Goal: Check status: Check status

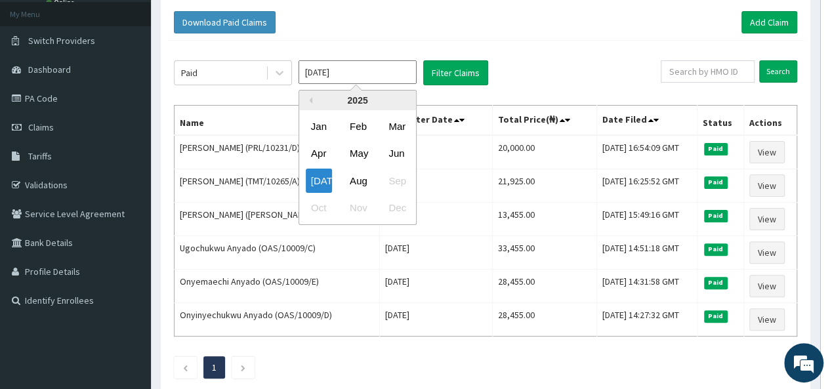
click at [352, 71] on input "Jul 2025" at bounding box center [358, 72] width 118 height 24
click at [394, 155] on div "Jun" at bounding box center [396, 154] width 26 height 24
type input "[DATE]"
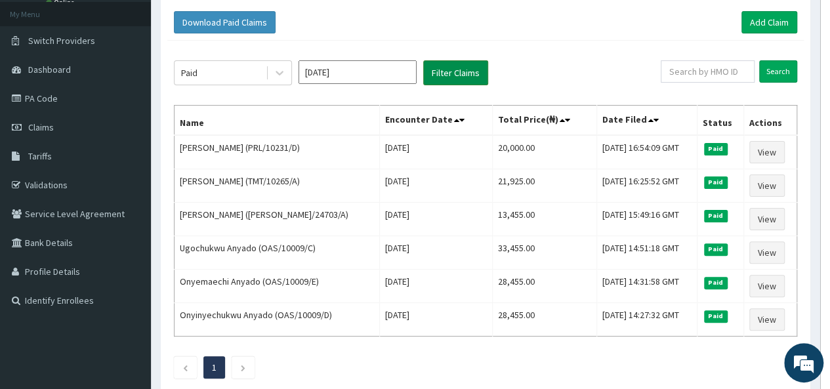
click at [453, 72] on button "Filter Claims" at bounding box center [455, 72] width 65 height 25
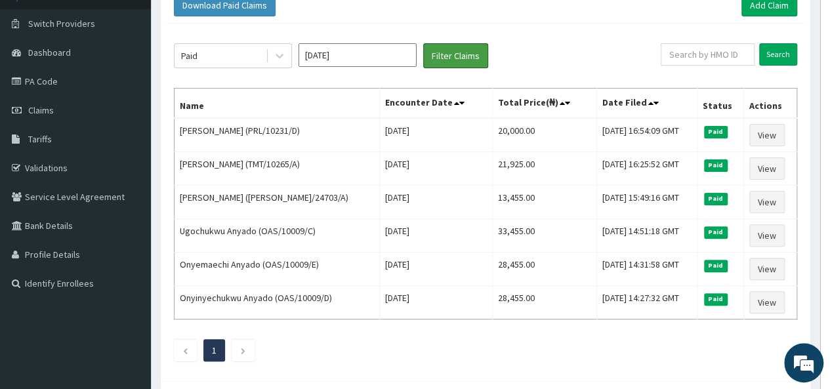
scroll to position [89, 0]
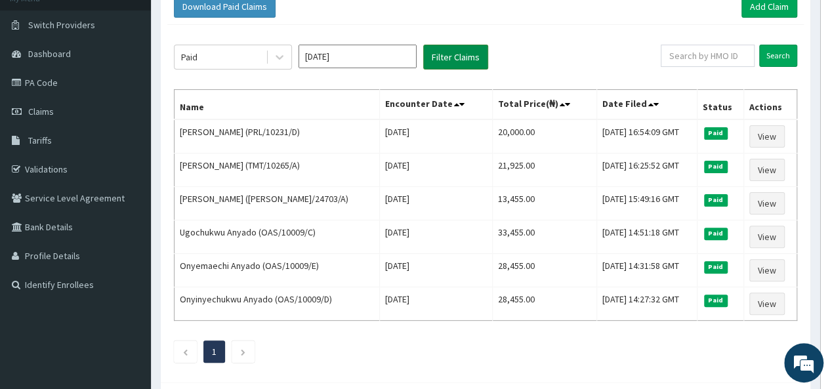
click at [462, 57] on button "Filter Claims" at bounding box center [455, 57] width 65 height 25
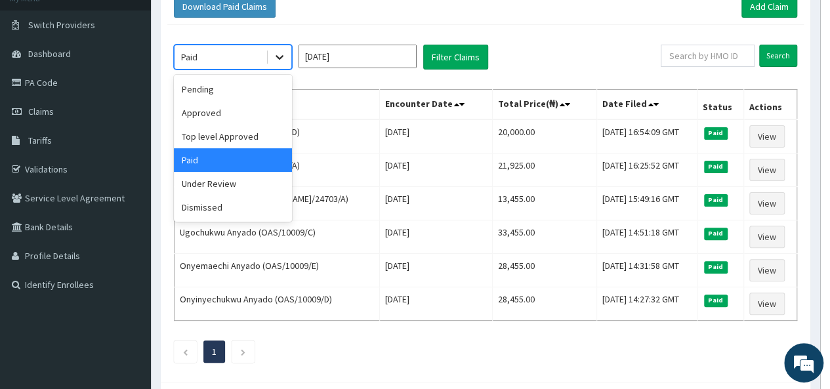
click at [280, 57] on icon at bounding box center [280, 58] width 8 height 5
click at [219, 89] on div "Pending" at bounding box center [233, 89] width 118 height 24
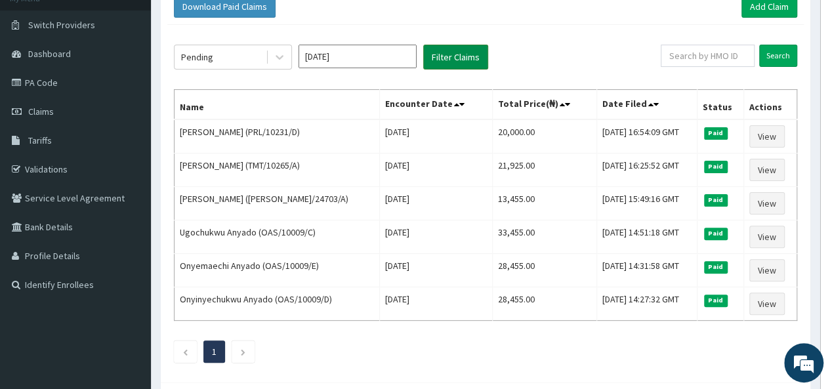
click at [446, 56] on button "Filter Claims" at bounding box center [455, 57] width 65 height 25
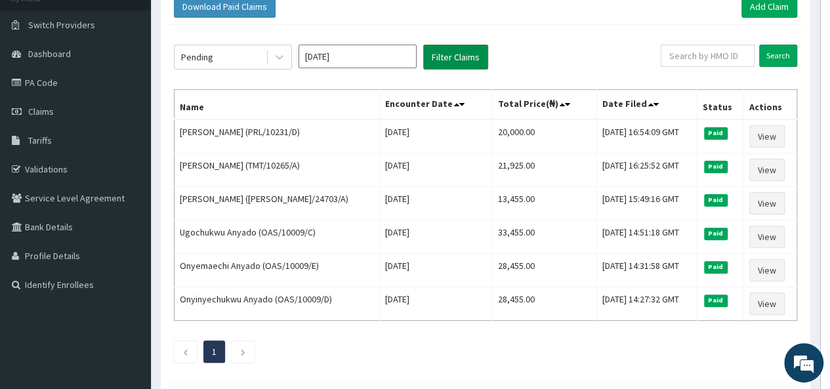
click at [446, 56] on button "Filter Claims" at bounding box center [455, 57] width 65 height 25
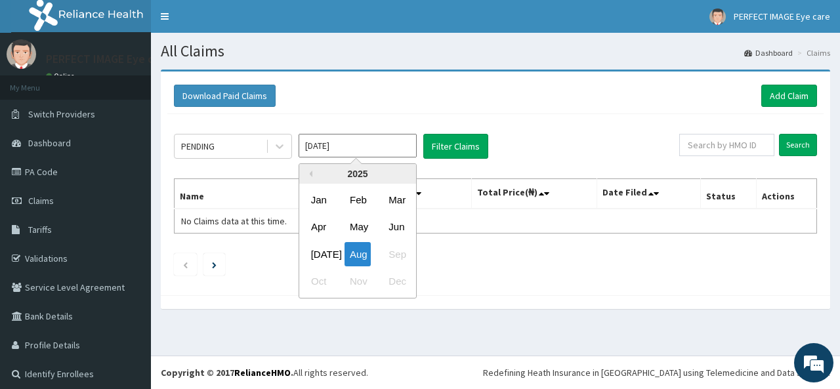
click at [358, 142] on input "Aug 2025" at bounding box center [358, 146] width 118 height 24
click at [398, 224] on div "Jun" at bounding box center [396, 227] width 26 height 24
type input "Jun 2025"
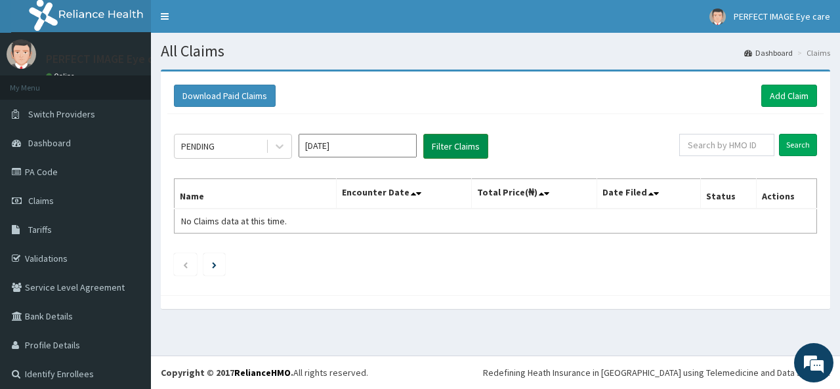
click at [442, 144] on button "Filter Claims" at bounding box center [455, 146] width 65 height 25
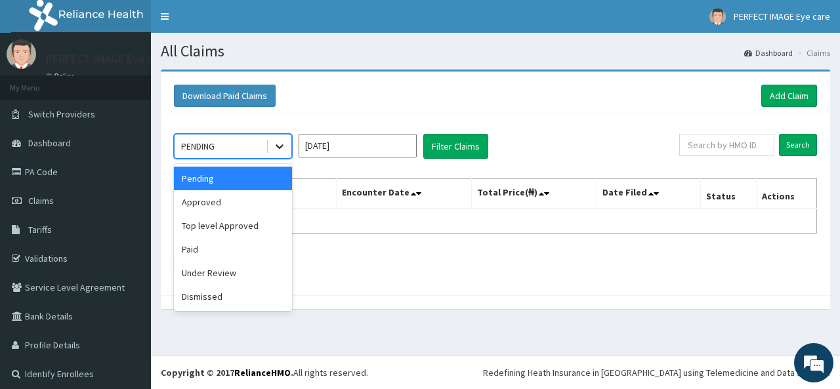
click at [278, 151] on icon at bounding box center [279, 146] width 13 height 13
click at [235, 200] on div "Approved" at bounding box center [233, 202] width 118 height 24
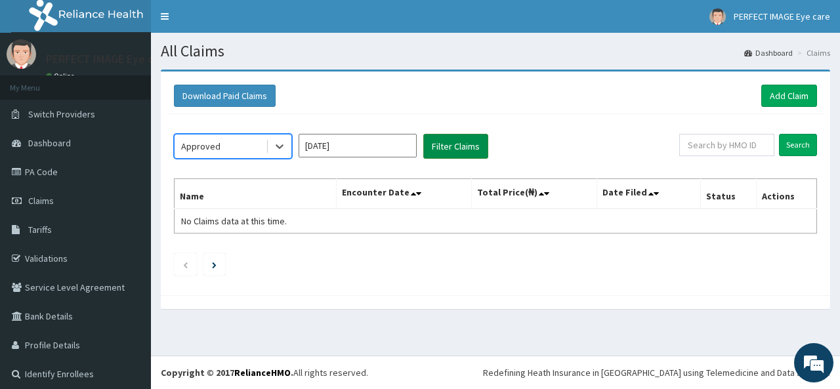
click at [448, 146] on button "Filter Claims" at bounding box center [455, 146] width 65 height 25
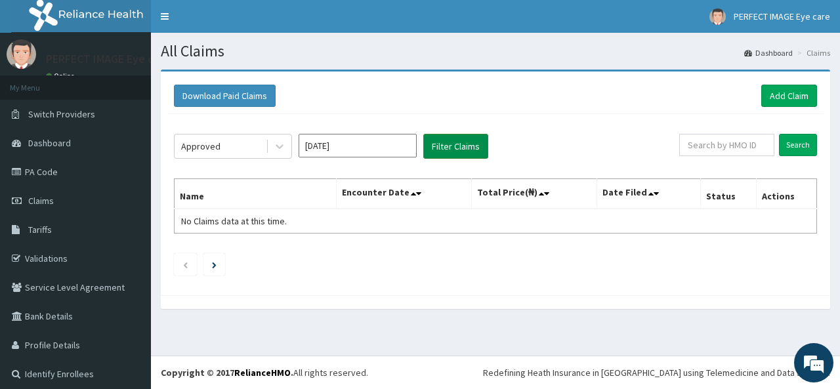
click at [448, 146] on button "Filter Claims" at bounding box center [455, 146] width 65 height 25
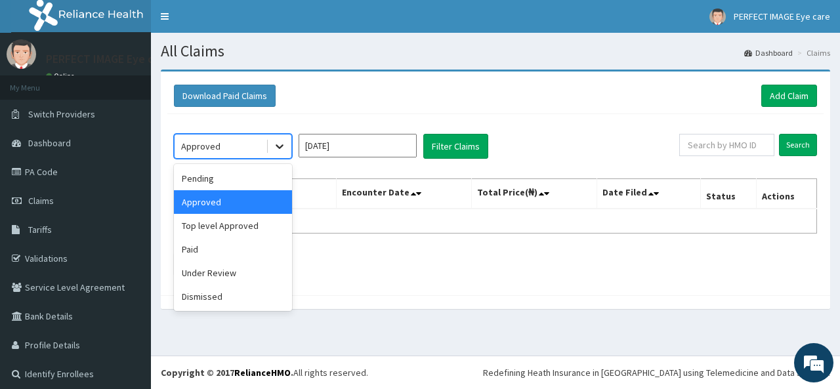
click at [276, 148] on icon at bounding box center [279, 146] width 13 height 13
click at [221, 226] on div "Top level Approved" at bounding box center [233, 226] width 118 height 24
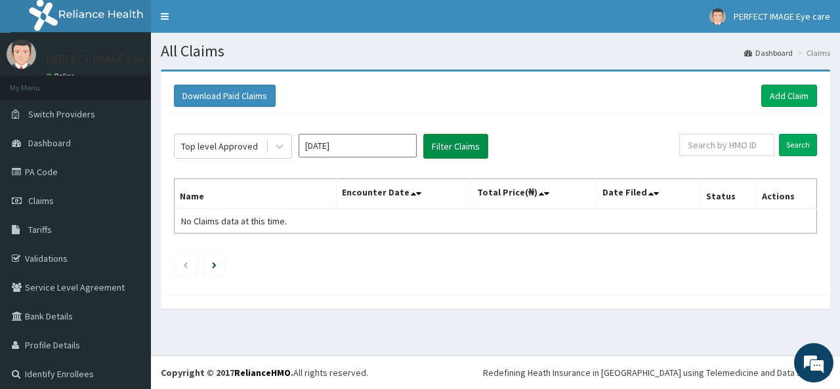
click at [442, 140] on button "Filter Claims" at bounding box center [455, 146] width 65 height 25
click at [444, 146] on button "Filter Claims" at bounding box center [455, 146] width 65 height 25
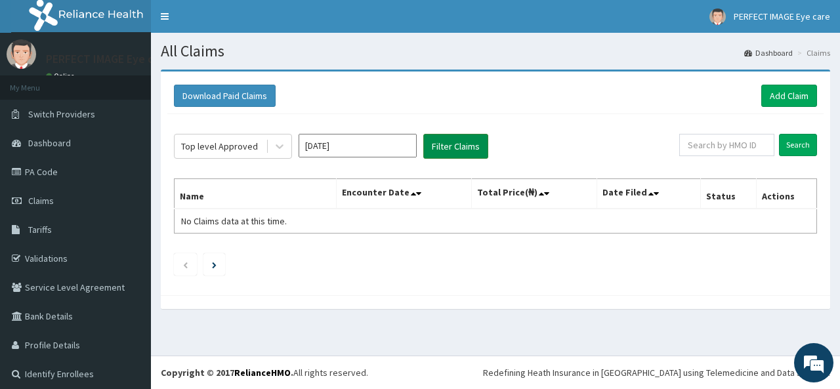
click at [444, 146] on button "Filter Claims" at bounding box center [455, 146] width 65 height 25
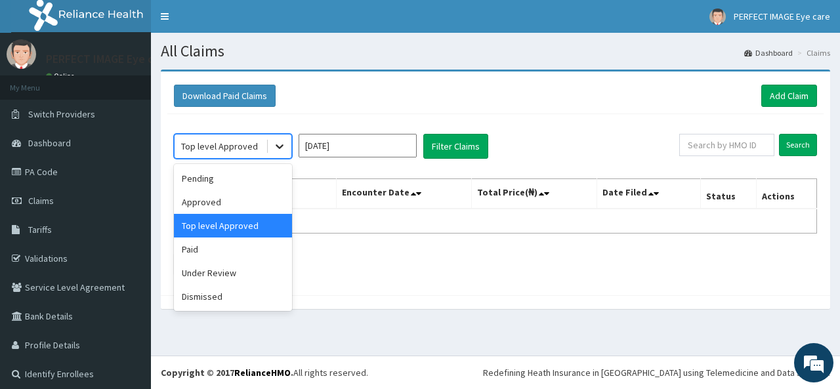
click at [276, 148] on icon at bounding box center [279, 146] width 13 height 13
click at [230, 276] on div "Under Review" at bounding box center [233, 273] width 118 height 24
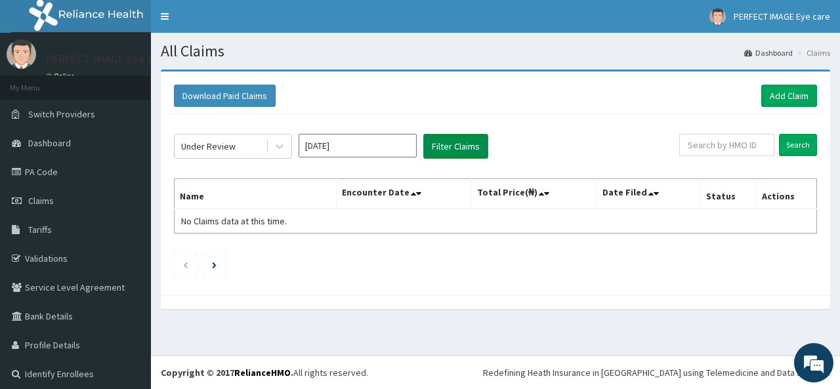
click at [452, 146] on button "Filter Claims" at bounding box center [455, 146] width 65 height 25
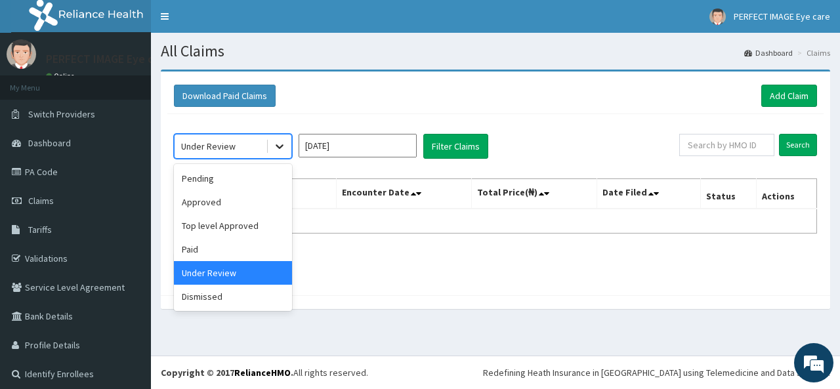
click at [281, 142] on icon at bounding box center [279, 146] width 13 height 13
click at [211, 249] on div "Paid" at bounding box center [233, 250] width 118 height 24
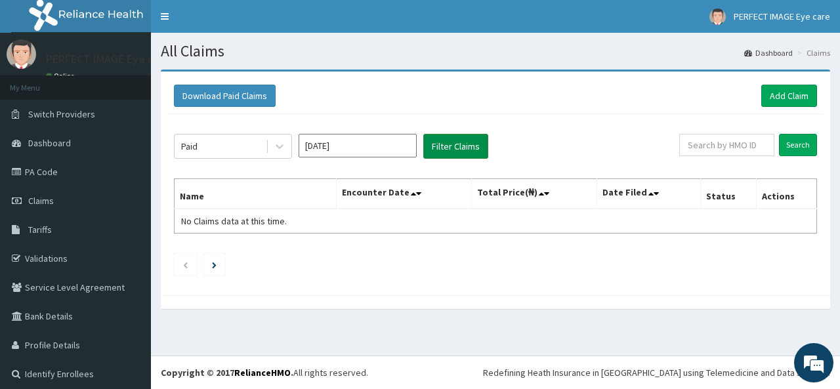
click at [454, 144] on button "Filter Claims" at bounding box center [455, 146] width 65 height 25
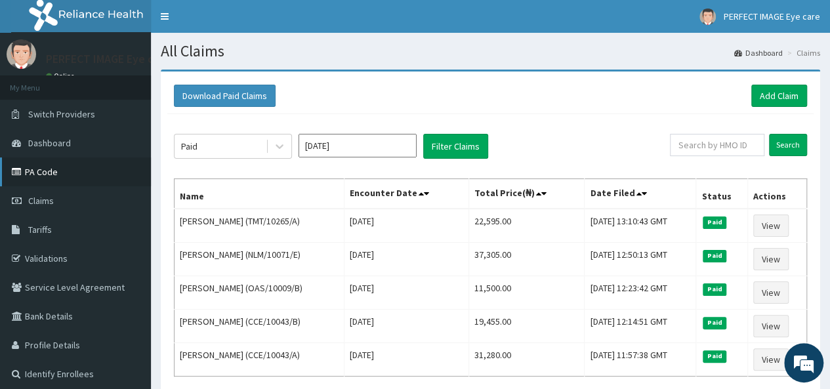
click at [45, 165] on link "PA Code" at bounding box center [75, 172] width 151 height 29
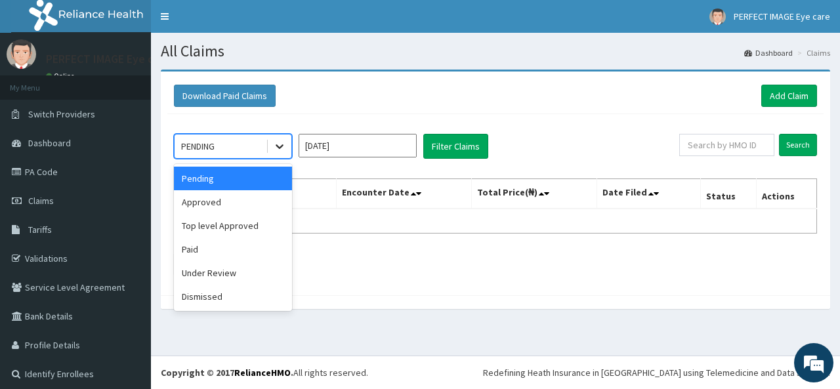
click at [276, 142] on icon at bounding box center [279, 146] width 13 height 13
click at [205, 249] on div "Paid" at bounding box center [233, 250] width 118 height 24
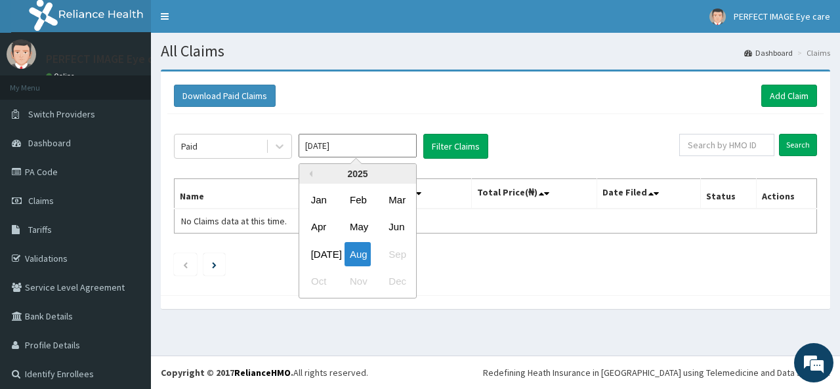
click at [385, 148] on input "[DATE]" at bounding box center [358, 146] width 118 height 24
click at [393, 226] on div "Jun" at bounding box center [396, 227] width 26 height 24
type input "[DATE]"
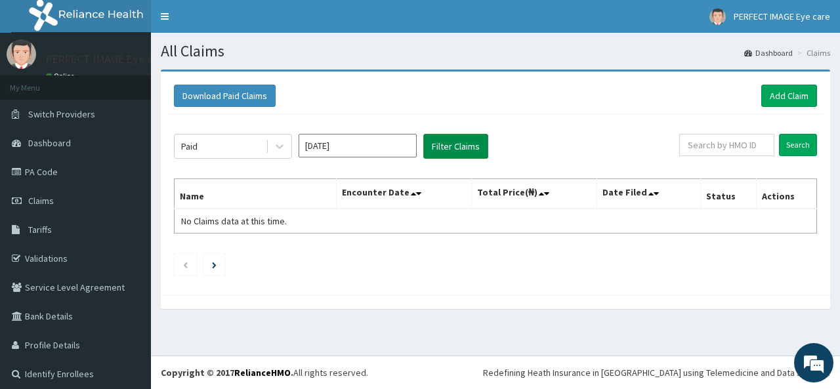
click at [458, 146] on button "Filter Claims" at bounding box center [455, 146] width 65 height 25
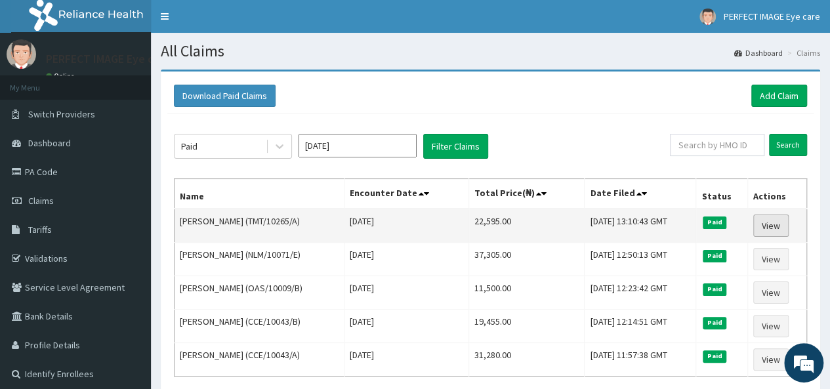
click at [781, 225] on link "View" at bounding box center [770, 226] width 35 height 22
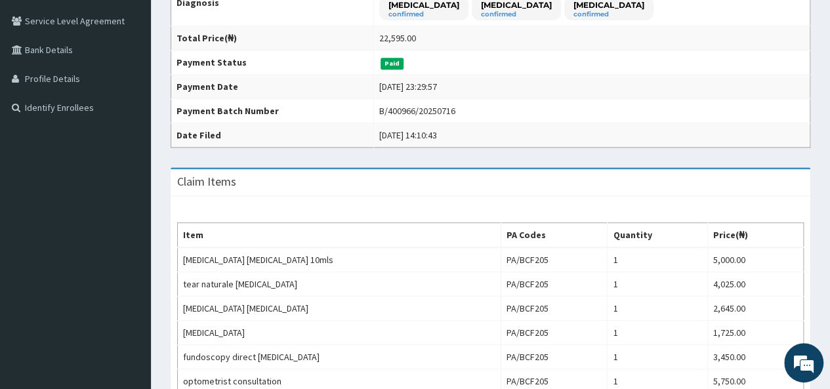
scroll to position [264, 0]
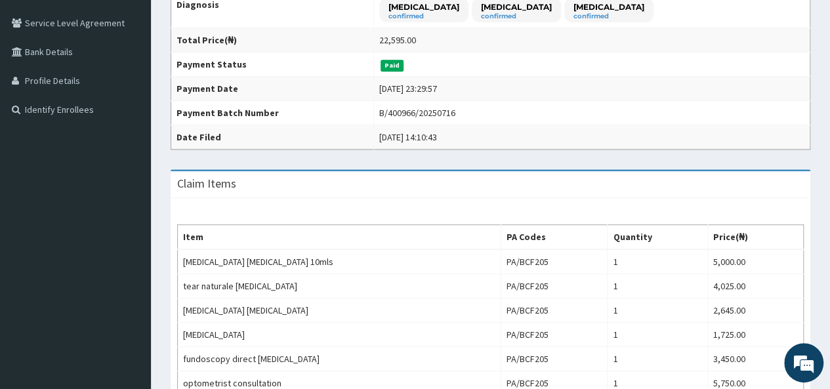
drag, startPoint x: 833, startPoint y: 150, endPoint x: 839, endPoint y: 257, distance: 106.5
click at [830, 257] on html "R EL Toggle navigation PERFECT IMAGE Eye care PERFECT IMAGE Eye care - [EMAIL_A…" at bounding box center [415, 197] width 830 height 922
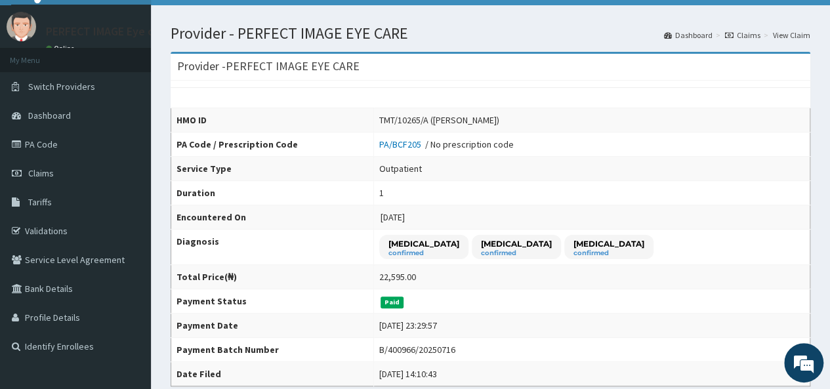
scroll to position [0, 0]
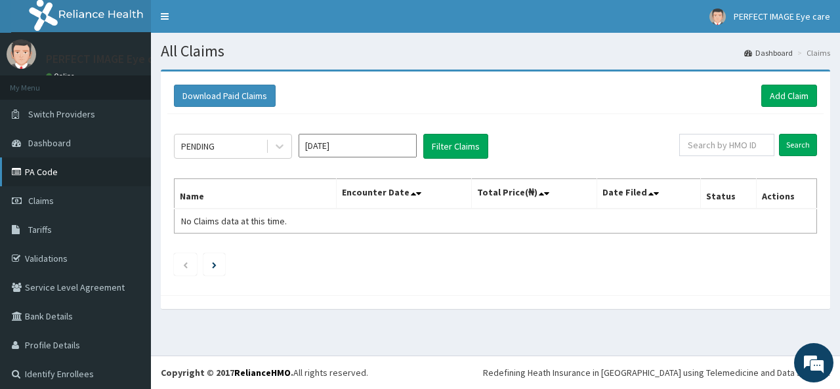
click at [46, 171] on link "PA Code" at bounding box center [75, 172] width 151 height 29
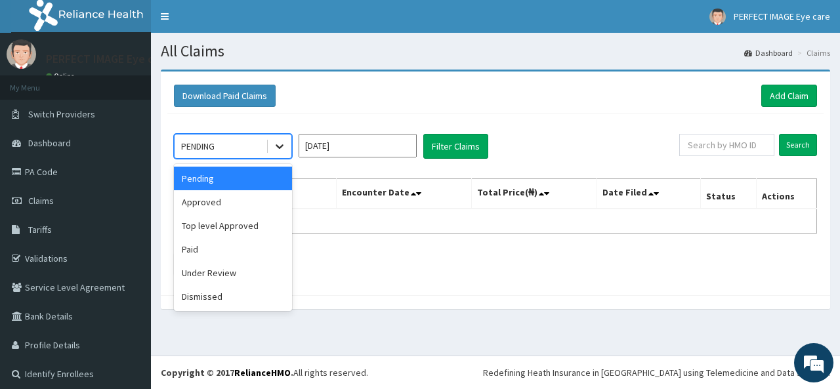
click at [278, 146] on icon at bounding box center [280, 147] width 8 height 5
click at [209, 247] on div "Paid" at bounding box center [233, 250] width 118 height 24
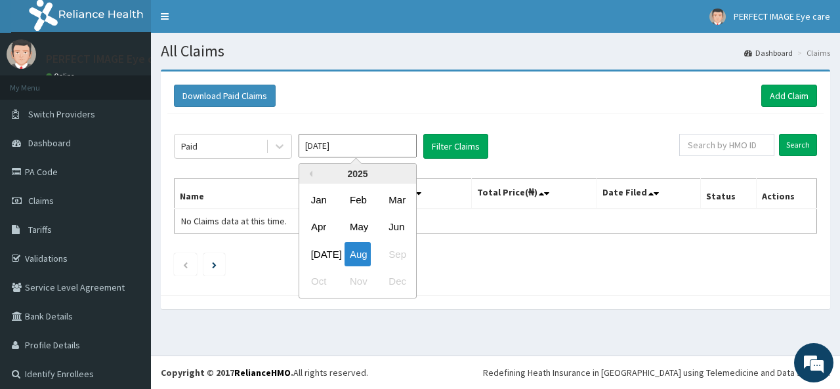
click at [366, 143] on input "Aug 2025" at bounding box center [358, 146] width 118 height 24
click at [398, 226] on div "Jun" at bounding box center [396, 227] width 26 height 24
type input "Jun 2025"
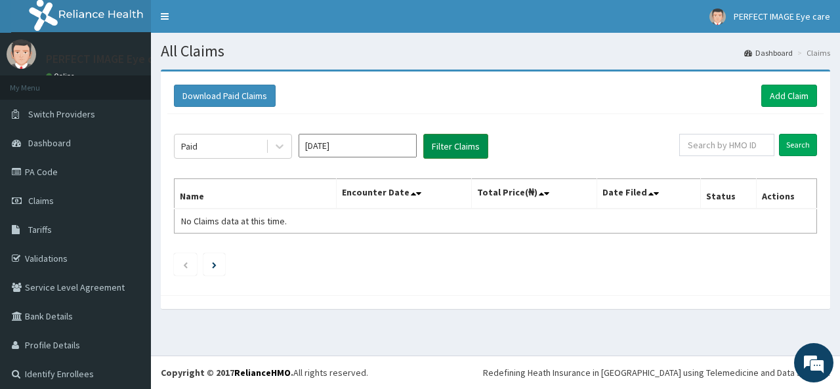
click at [468, 142] on button "Filter Claims" at bounding box center [455, 146] width 65 height 25
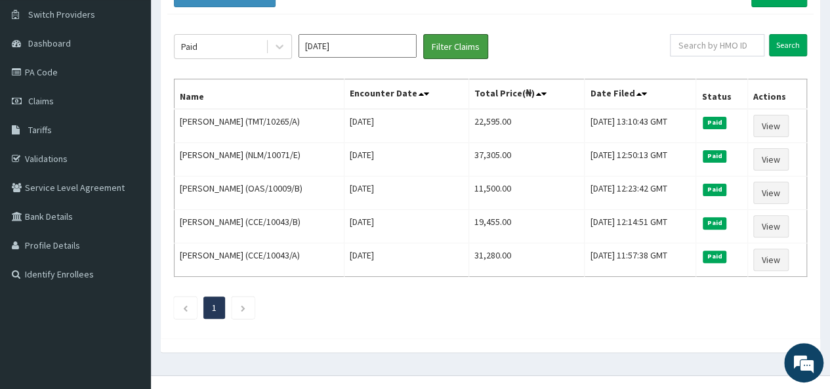
scroll to position [104, 0]
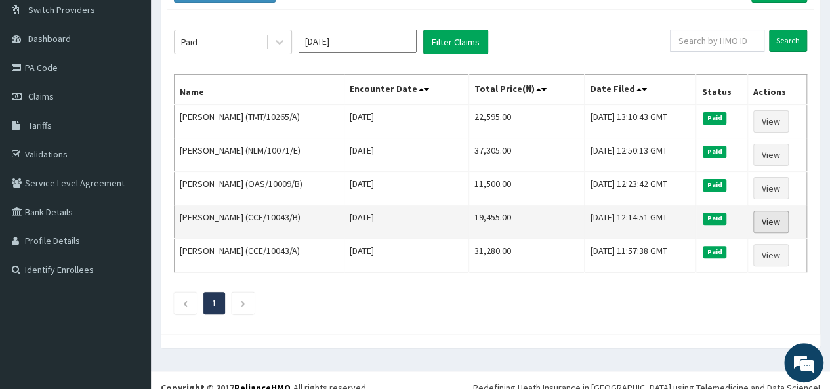
click at [776, 212] on link "View" at bounding box center [770, 222] width 35 height 22
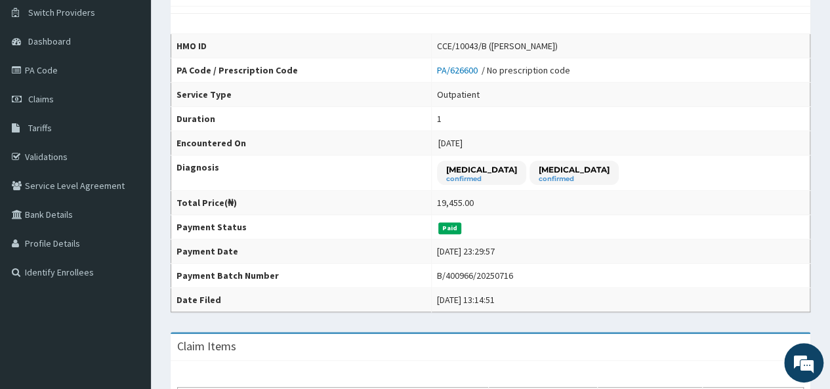
scroll to position [100, 0]
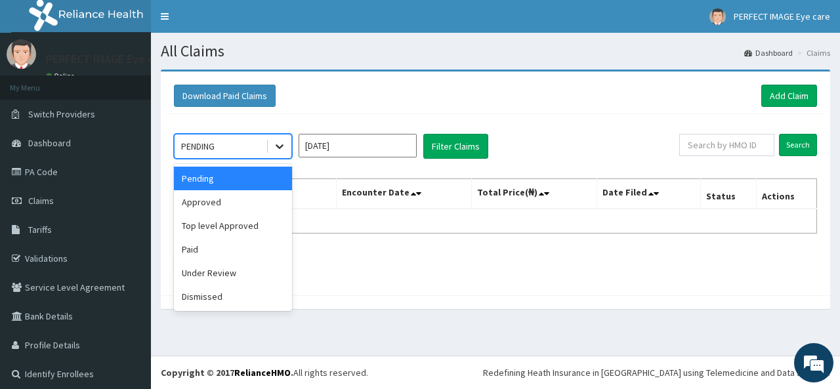
click at [279, 146] on icon at bounding box center [280, 147] width 8 height 5
click at [193, 246] on div "Paid" at bounding box center [233, 250] width 118 height 24
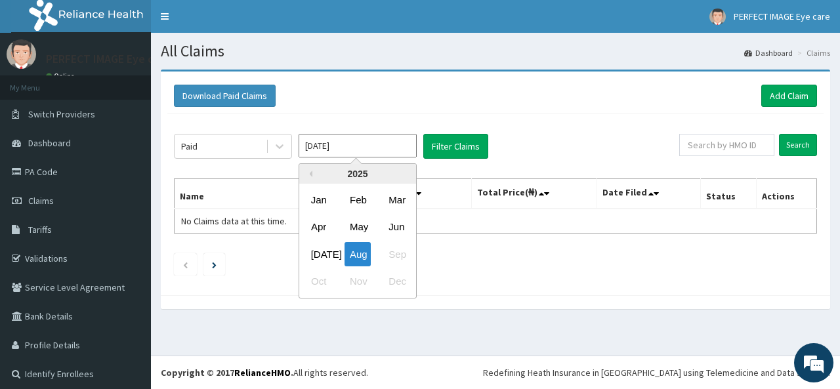
click at [379, 150] on input "[DATE]" at bounding box center [358, 146] width 118 height 24
click at [394, 226] on div "Jun" at bounding box center [396, 227] width 26 height 24
type input "[DATE]"
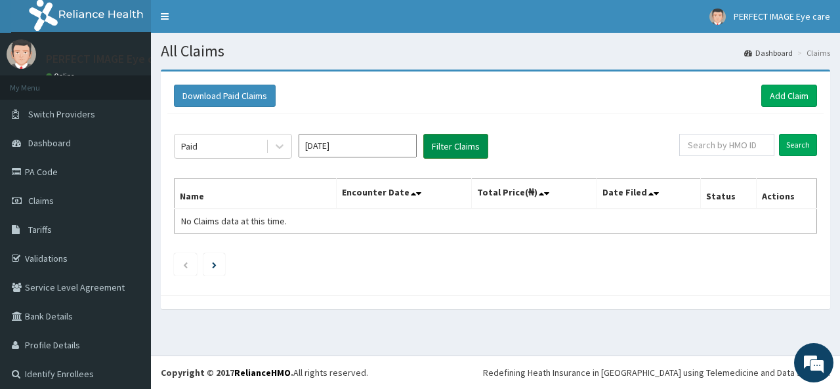
click at [457, 144] on button "Filter Claims" at bounding box center [455, 146] width 65 height 25
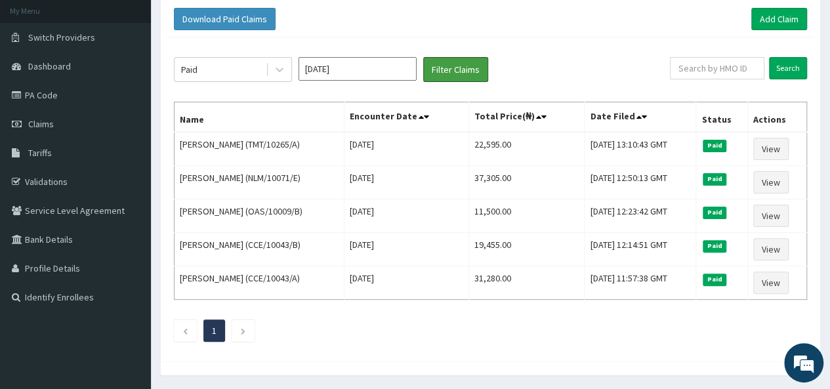
scroll to position [79, 0]
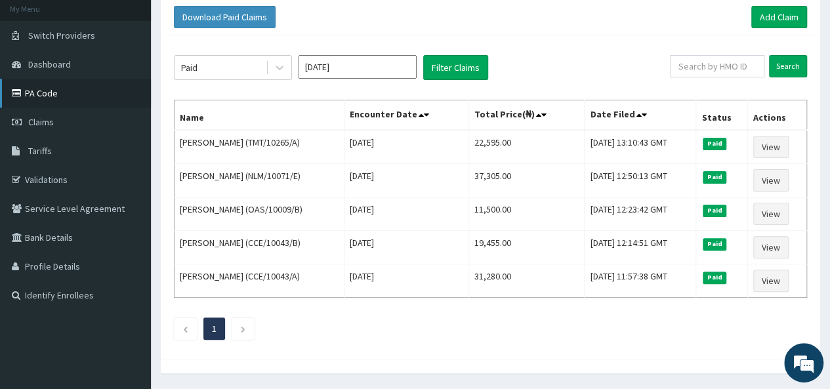
click at [39, 91] on link "PA Code" at bounding box center [75, 93] width 151 height 29
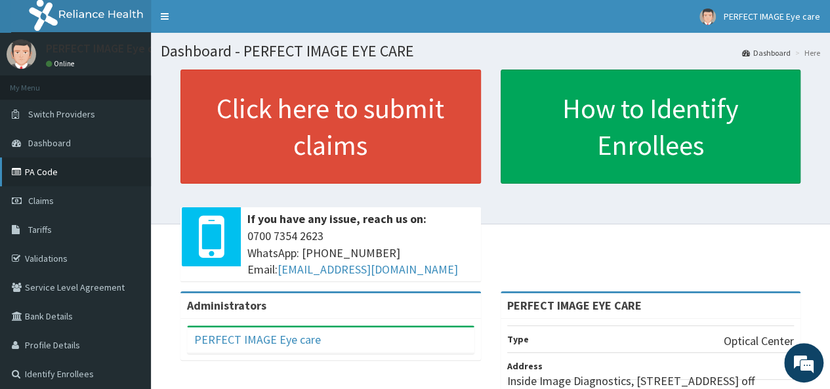
click at [37, 171] on link "PA Code" at bounding box center [75, 172] width 151 height 29
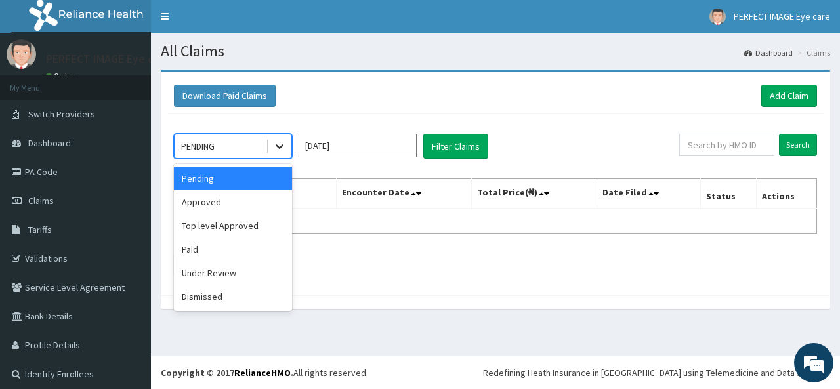
click at [277, 145] on icon at bounding box center [280, 147] width 8 height 5
click at [195, 247] on div "Paid" at bounding box center [233, 250] width 118 height 24
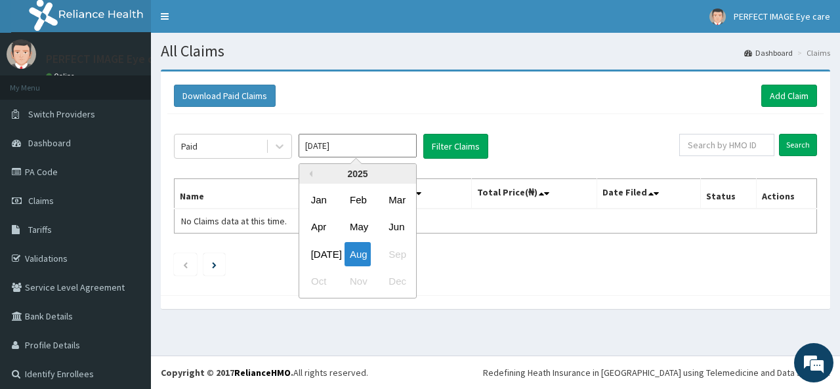
click at [379, 149] on input "Aug 2025" at bounding box center [358, 146] width 118 height 24
click at [397, 226] on div "Jun" at bounding box center [396, 227] width 26 height 24
type input "Jun 2025"
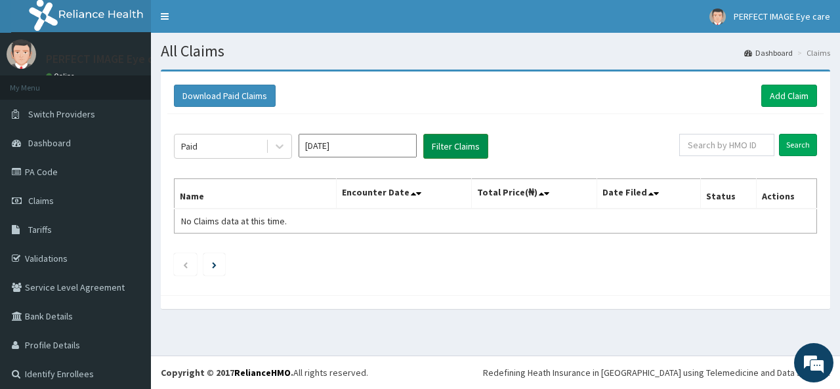
click at [450, 146] on button "Filter Claims" at bounding box center [455, 146] width 65 height 25
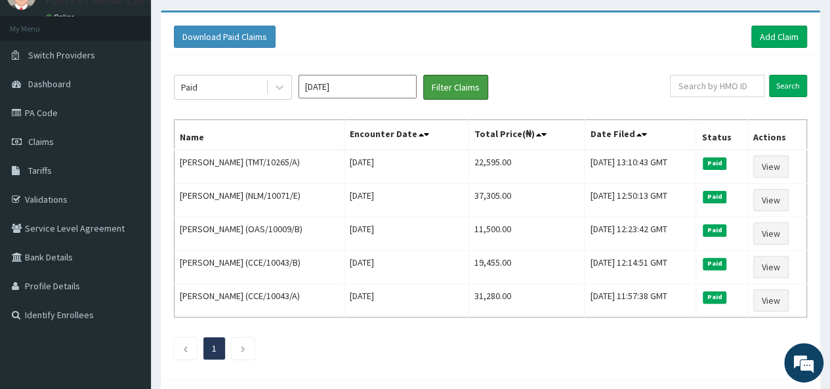
scroll to position [62, 0]
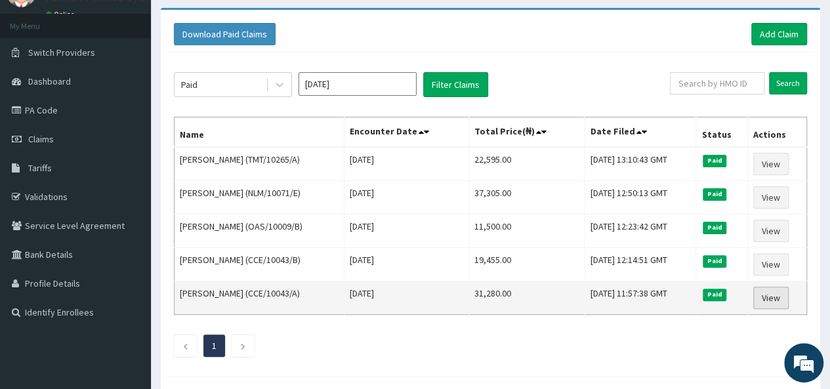
click at [779, 289] on link "View" at bounding box center [770, 298] width 35 height 22
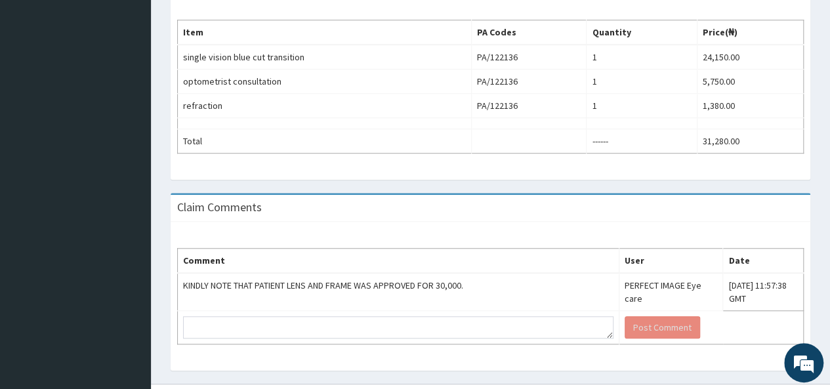
scroll to position [473, 0]
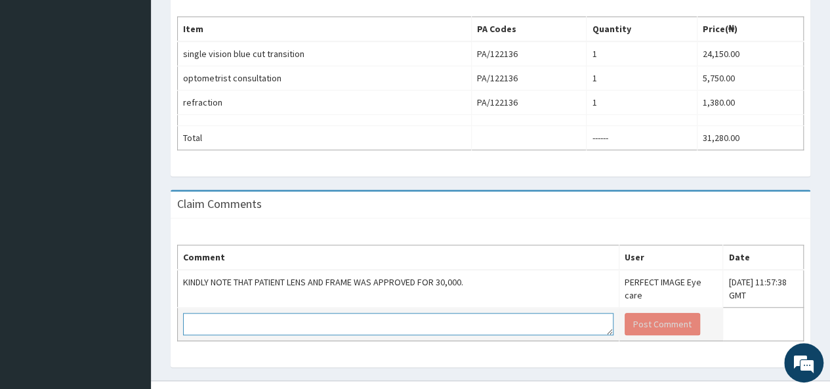
click at [252, 320] on textarea at bounding box center [398, 324] width 431 height 22
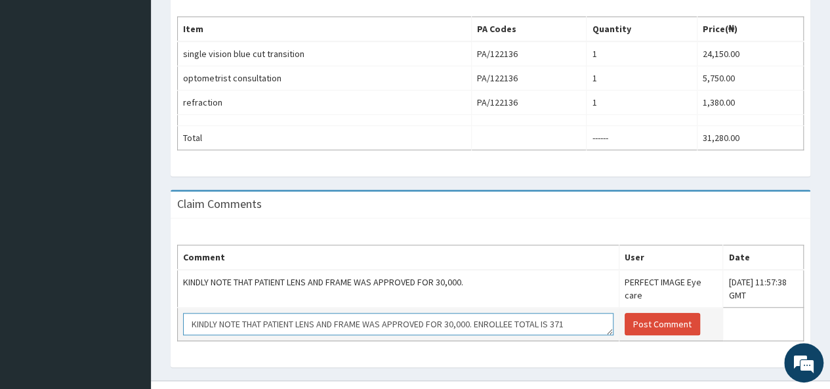
scroll to position [9, 0]
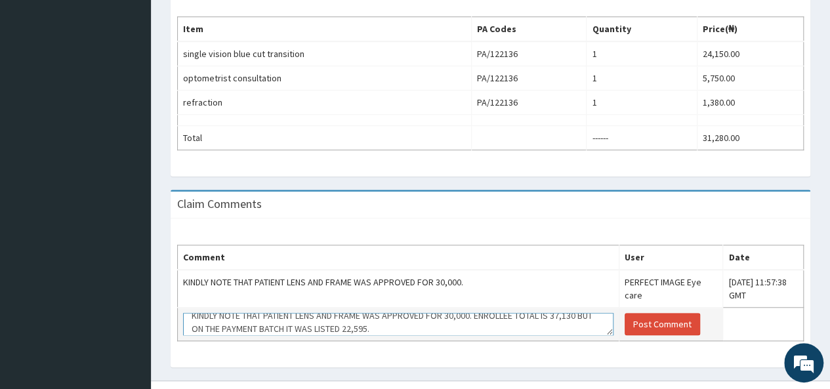
click at [432, 322] on textarea "KINDLY NOTE THAT PATIENT LENS AND FRAME WAS APPROVED FOR 30,000. ENROLLEE TOTAL…" at bounding box center [398, 324] width 431 height 22
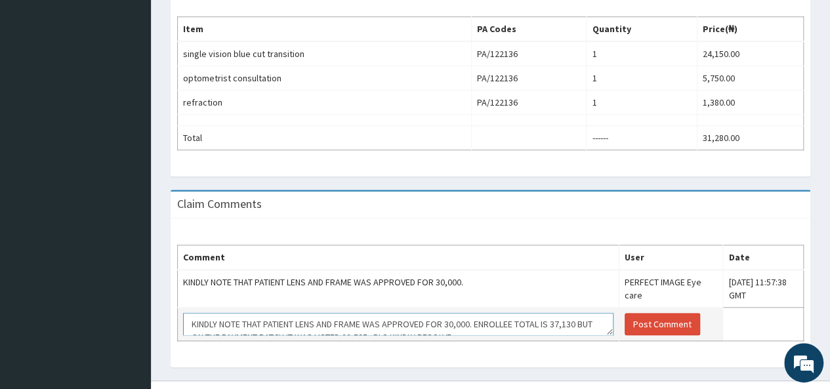
scroll to position [13, 0]
drag, startPoint x: 191, startPoint y: 309, endPoint x: 522, endPoint y: 337, distance: 332.6
click at [522, 337] on div "Comment User Date KINDLY NOTE THAT PATIENT LENS AND FRAME WAS APPROVED FOR 30,0…" at bounding box center [491, 293] width 640 height 149
type textarea "KINDLY NOTE THAT PATIENT LENS AND FRAME WAS APPROVED FOR 30,000. ENROLLEE TOTAL…"
click at [549, 354] on div "Comment User Date KINDLY NOTE THAT PATIENT LENS AND FRAME WAS APPROVED FOR 30,0…" at bounding box center [491, 293] width 640 height 149
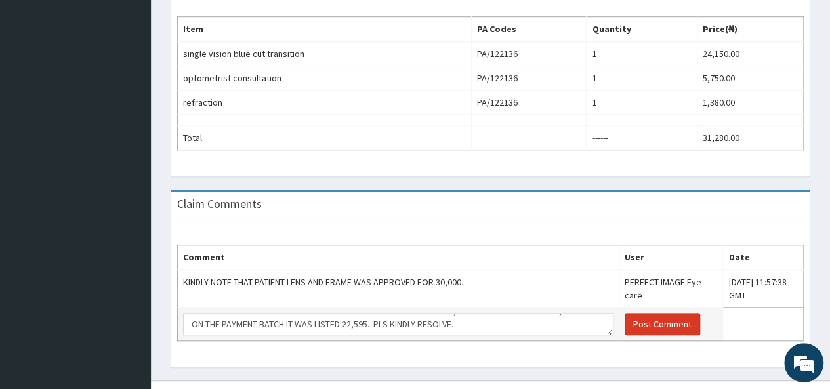
click at [635, 324] on button "Post Comment" at bounding box center [662, 324] width 75 height 22
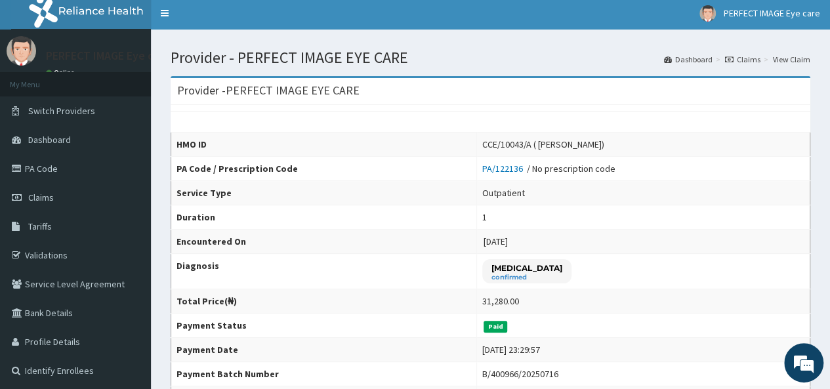
scroll to position [0, 0]
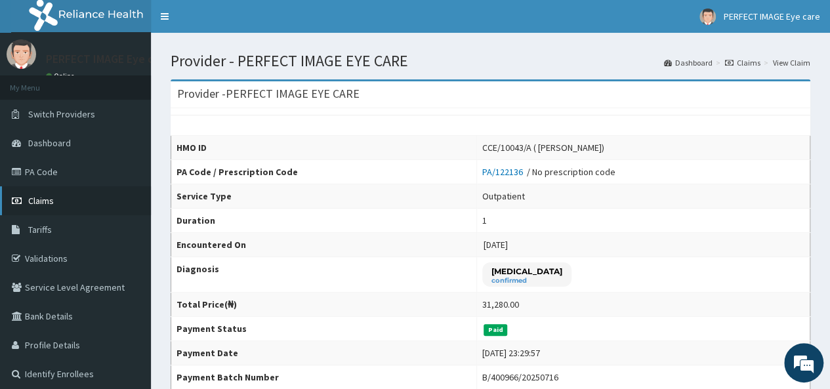
click at [48, 198] on span "Claims" at bounding box center [41, 201] width 26 height 12
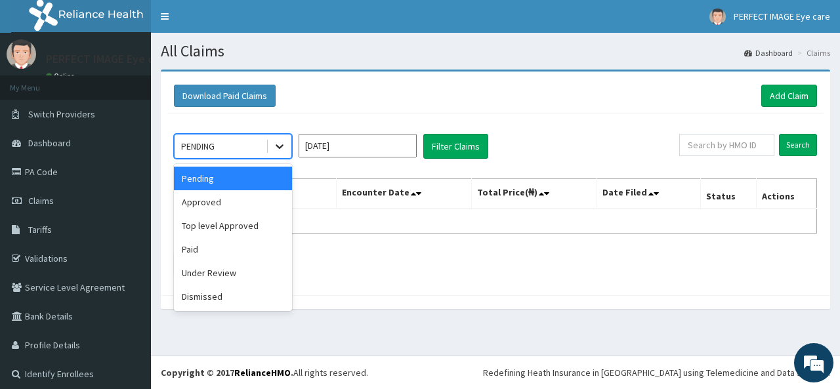
click at [281, 144] on icon at bounding box center [279, 146] width 13 height 13
click at [197, 247] on div "Paid" at bounding box center [233, 250] width 118 height 24
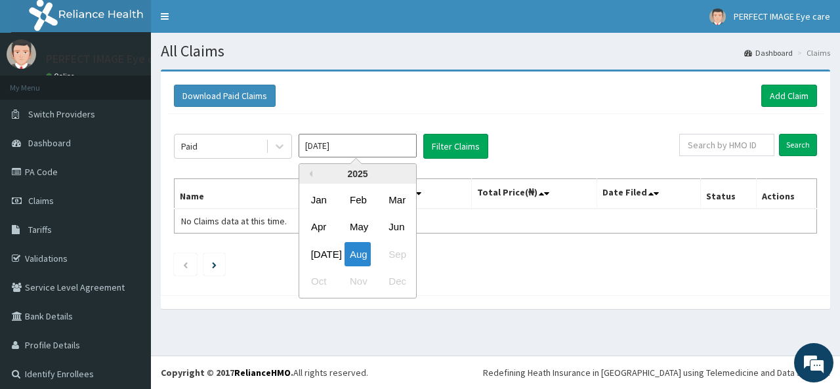
click at [353, 145] on input "[DATE]" at bounding box center [358, 146] width 118 height 24
click at [401, 230] on div "Jun" at bounding box center [396, 227] width 26 height 24
type input "[DATE]"
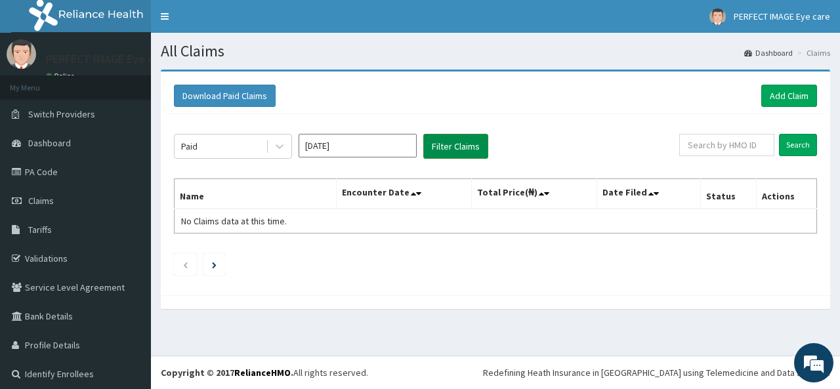
click at [463, 149] on button "Filter Claims" at bounding box center [455, 146] width 65 height 25
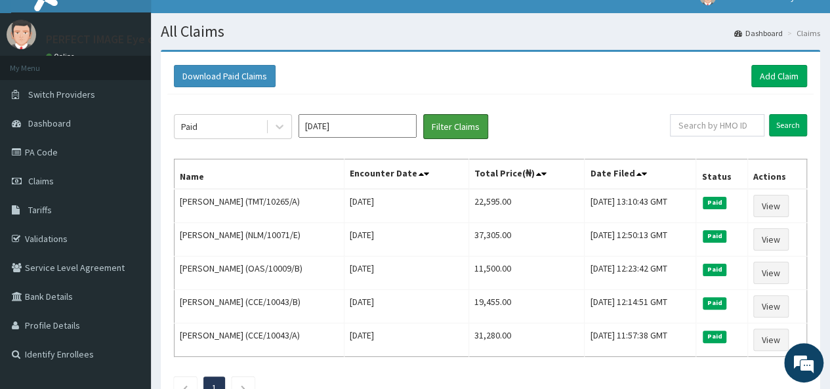
scroll to position [29, 0]
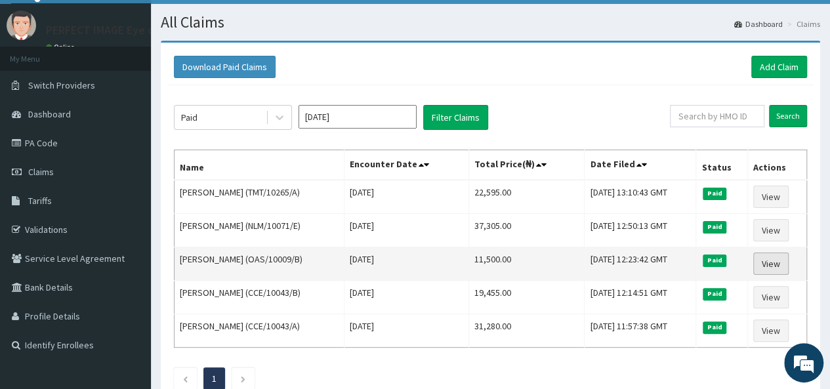
click at [774, 266] on link "View" at bounding box center [770, 264] width 35 height 22
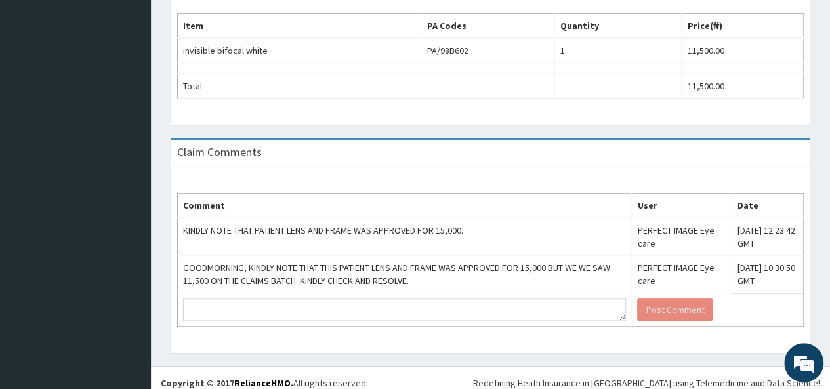
scroll to position [480, 0]
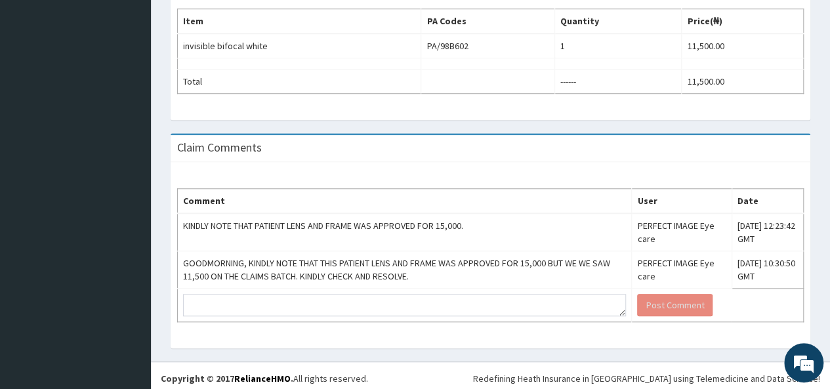
drag, startPoint x: 837, startPoint y: 167, endPoint x: 837, endPoint y: 405, distance: 237.6
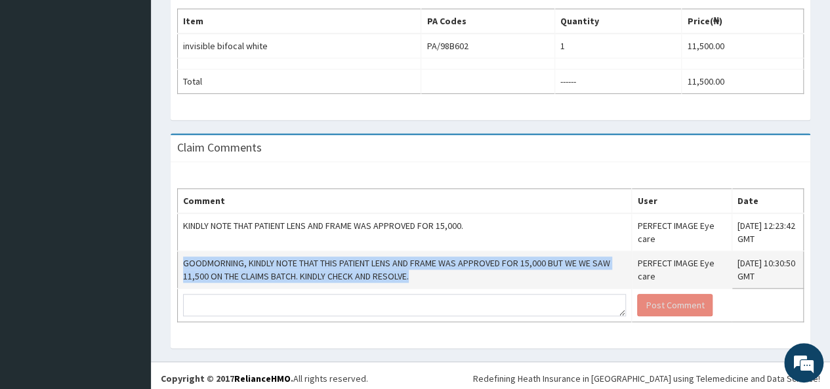
drag, startPoint x: 182, startPoint y: 259, endPoint x: 433, endPoint y: 274, distance: 251.2
click at [433, 274] on td "GOODMORNING, KINDLY NOTE THAT THIS PATIENT LENS AND FRAME WAS APPROVED FOR 15,0…" at bounding box center [405, 269] width 454 height 37
copy td "GOODMORNING, KINDLY NOTE THAT THIS PATIENT LENS AND FRAME WAS APPROVED FOR 15,0…"
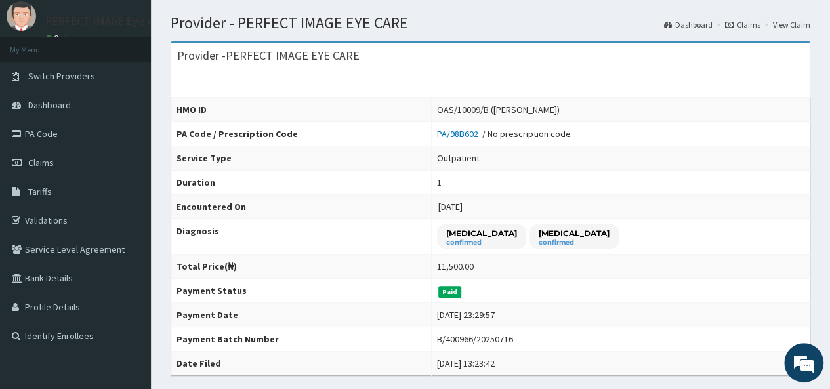
scroll to position [34, 0]
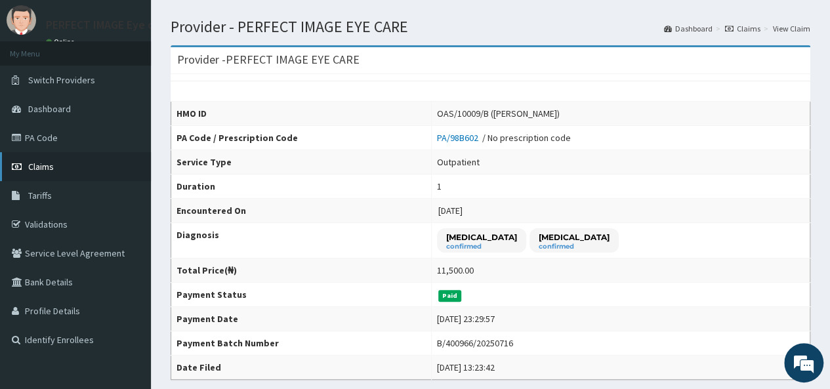
click at [33, 161] on span "Claims" at bounding box center [41, 167] width 26 height 12
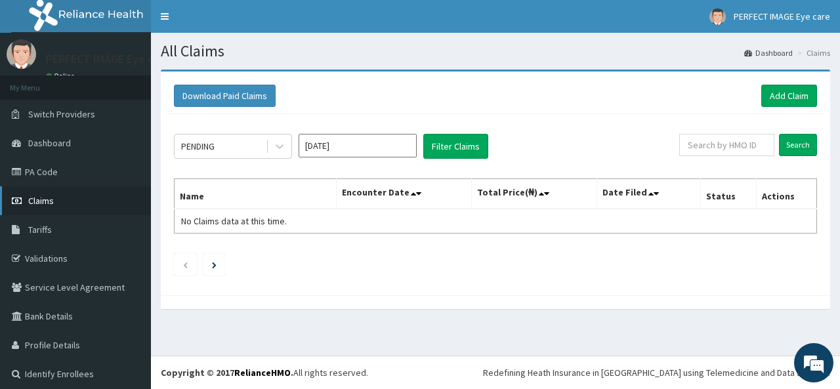
click at [44, 201] on span "Claims" at bounding box center [41, 201] width 26 height 12
click at [279, 146] on icon at bounding box center [280, 147] width 8 height 5
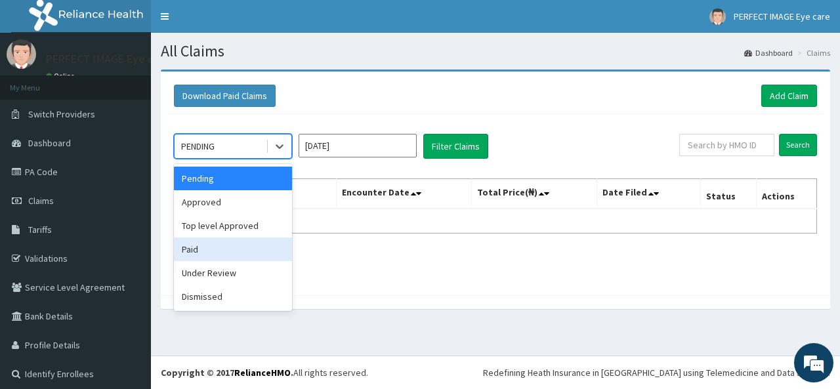
click at [200, 247] on div "Paid" at bounding box center [233, 250] width 118 height 24
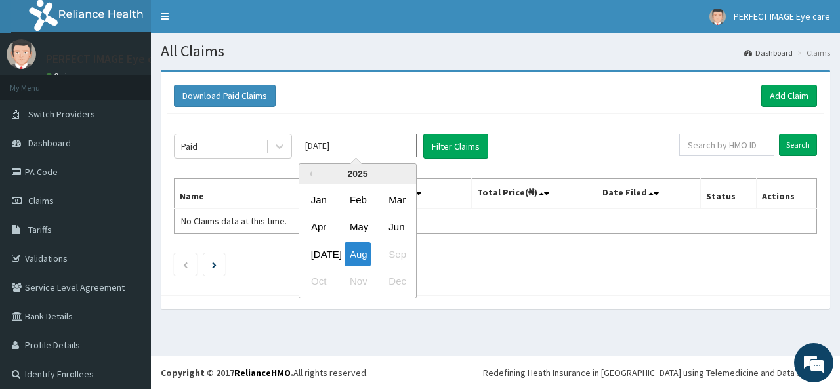
click at [359, 144] on input "[DATE]" at bounding box center [358, 146] width 118 height 24
click at [320, 249] on div "[DATE]" at bounding box center [319, 254] width 26 height 24
type input "[DATE]"
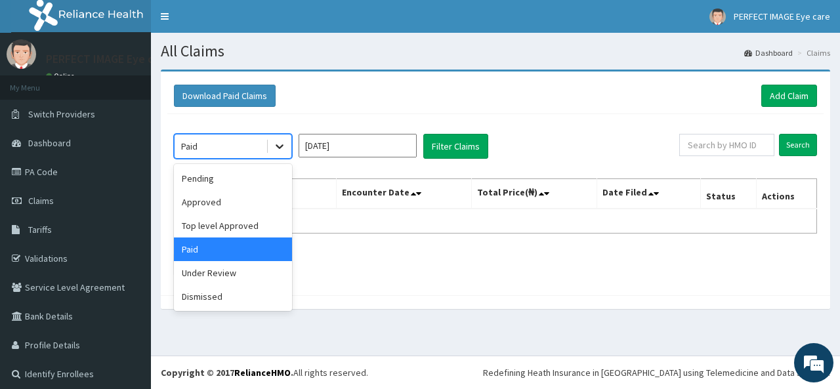
click at [278, 148] on icon at bounding box center [279, 146] width 13 height 13
click at [224, 270] on div "Under Review" at bounding box center [233, 273] width 118 height 24
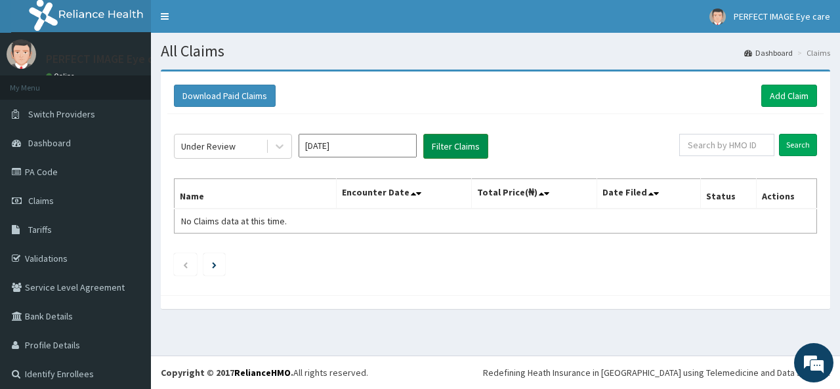
click at [452, 142] on button "Filter Claims" at bounding box center [455, 146] width 65 height 25
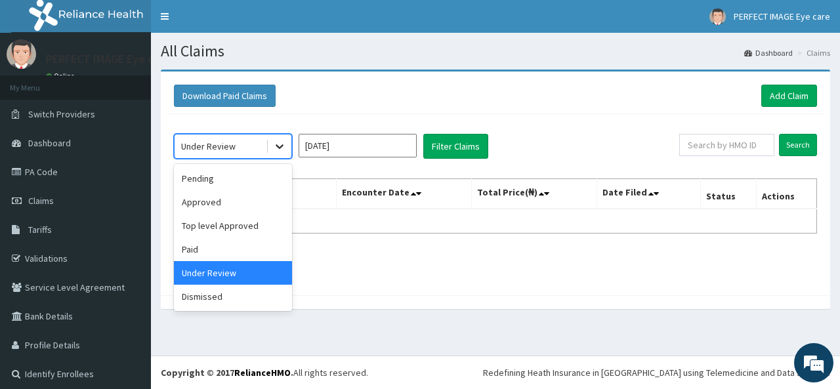
click at [284, 140] on icon at bounding box center [279, 146] width 13 height 13
click at [215, 230] on div "Top level Approved" at bounding box center [233, 226] width 118 height 24
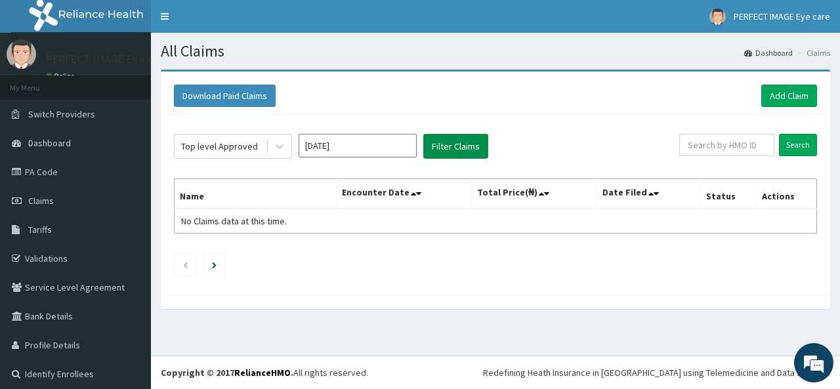
click at [449, 140] on button "Filter Claims" at bounding box center [455, 146] width 65 height 25
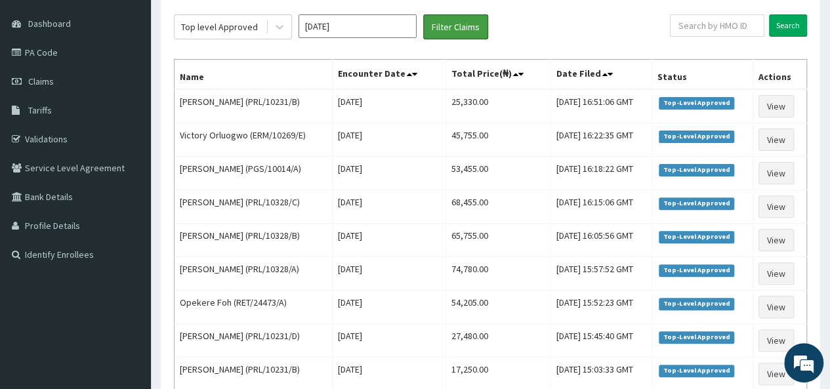
scroll to position [120, 0]
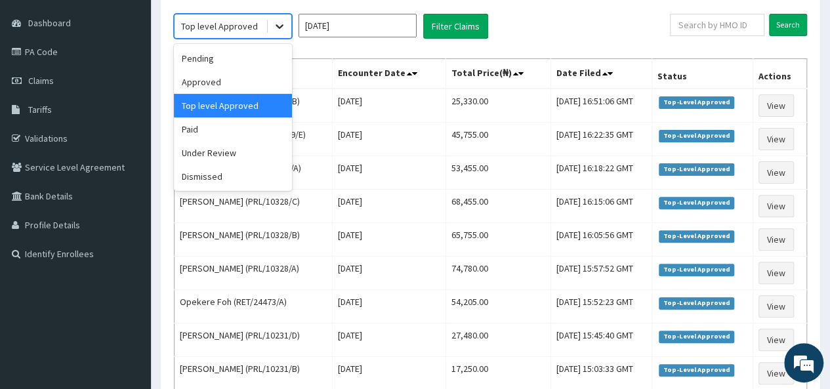
click at [278, 28] on icon at bounding box center [279, 26] width 13 height 13
click at [196, 127] on div "Paid" at bounding box center [233, 129] width 118 height 24
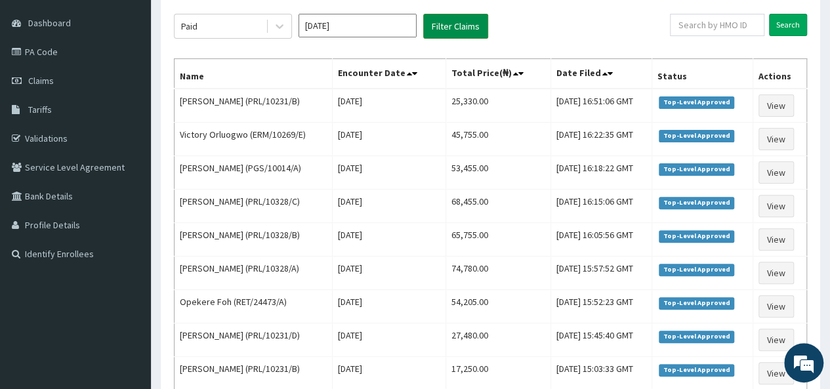
click at [450, 26] on button "Filter Claims" at bounding box center [455, 26] width 65 height 25
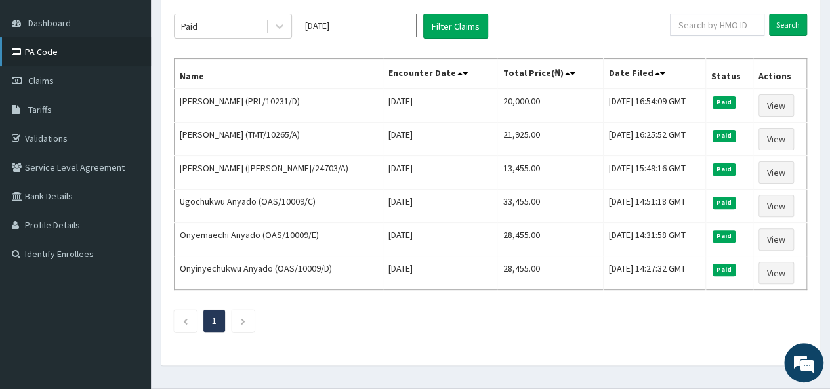
click at [39, 52] on link "PA Code" at bounding box center [75, 51] width 151 height 29
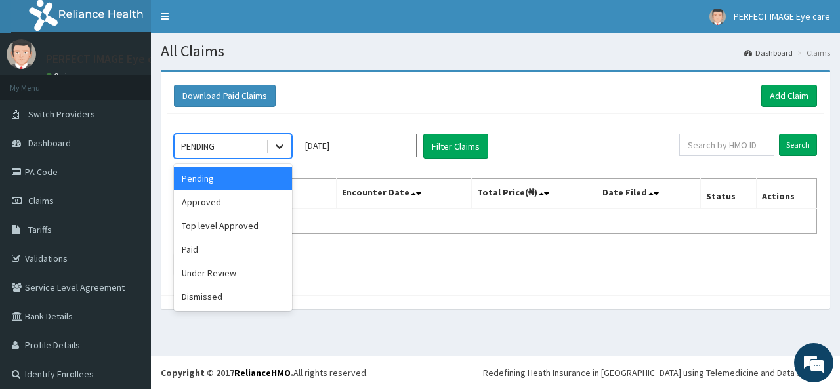
click at [280, 144] on icon at bounding box center [279, 146] width 13 height 13
click at [213, 242] on div "Paid" at bounding box center [233, 250] width 118 height 24
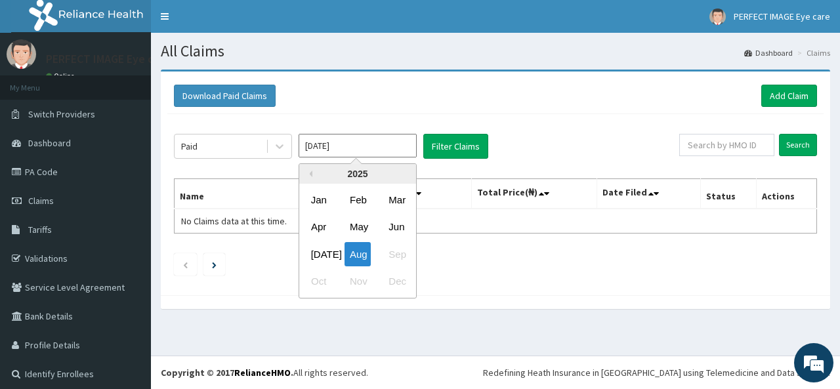
click at [363, 143] on input "[DATE]" at bounding box center [358, 146] width 118 height 24
click at [316, 250] on div "[DATE]" at bounding box center [319, 254] width 26 height 24
type input "[DATE]"
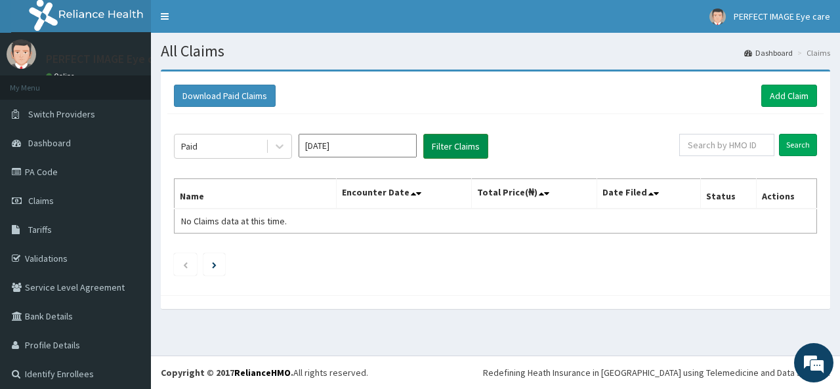
click at [457, 139] on button "Filter Claims" at bounding box center [455, 146] width 65 height 25
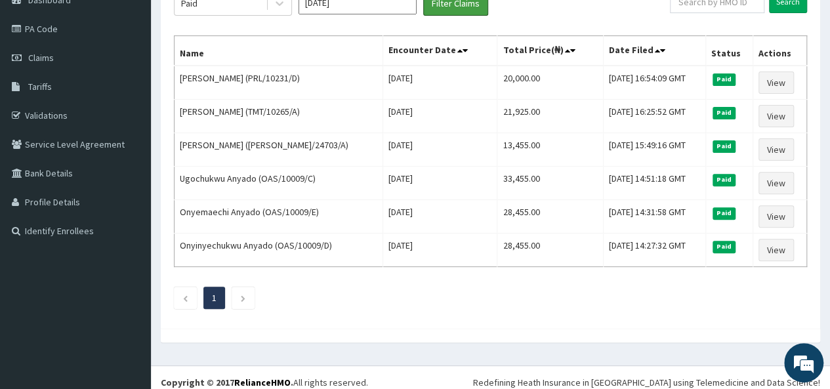
scroll to position [148, 0]
